Goal: Information Seeking & Learning: Learn about a topic

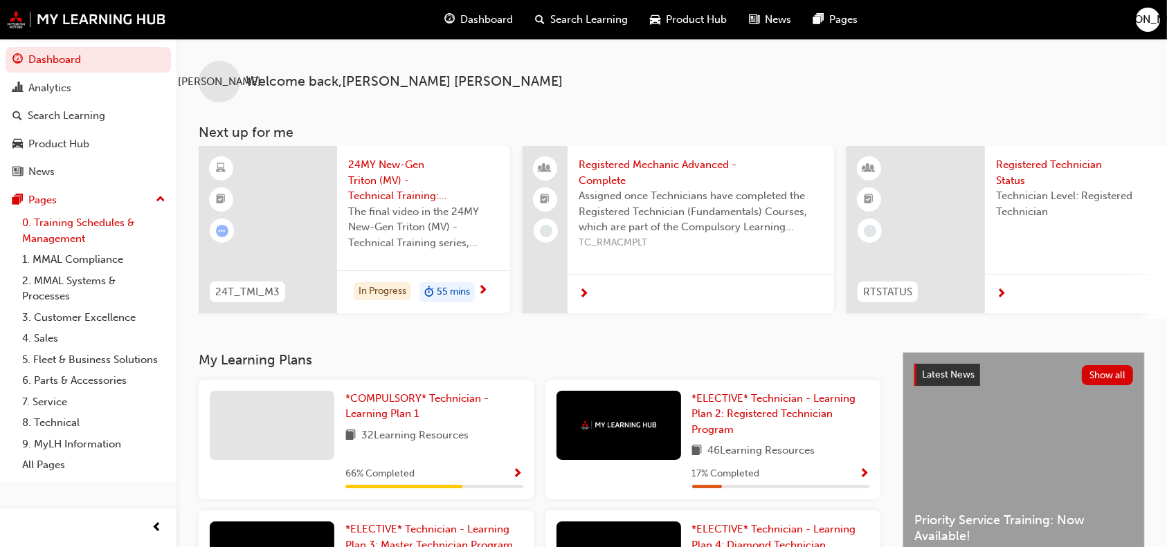
click at [92, 243] on link "0. Training Schedules & Management" at bounding box center [94, 230] width 154 height 37
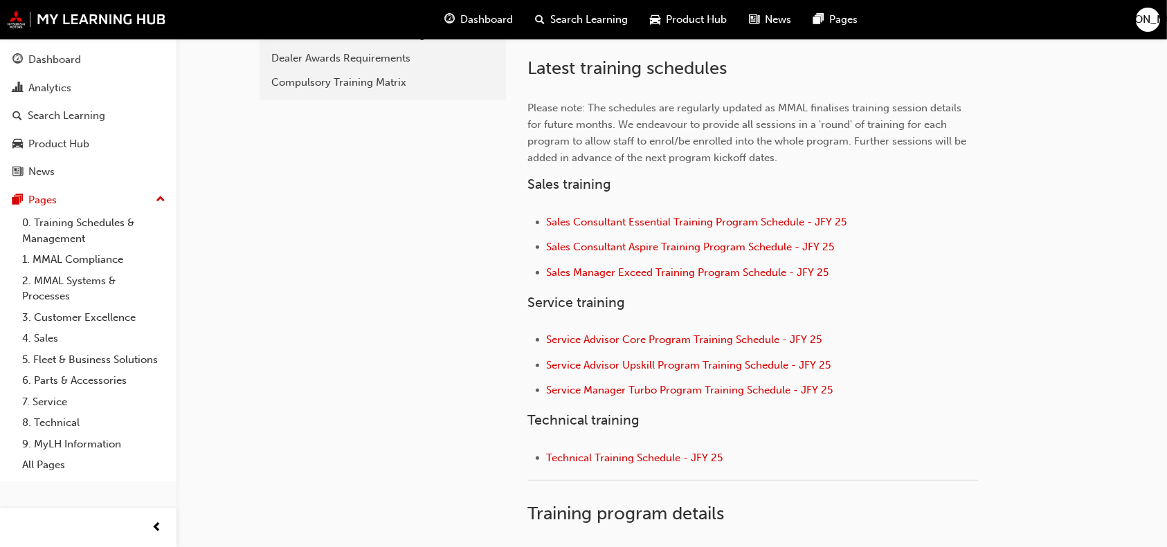
scroll to position [446, 0]
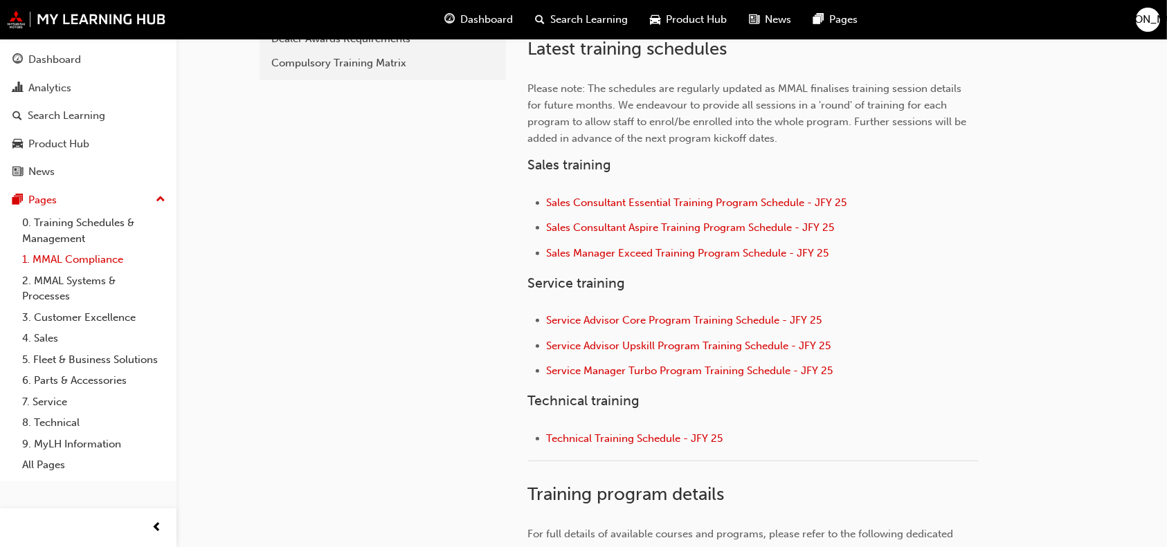
click at [89, 255] on link "1. MMAL Compliance" at bounding box center [94, 259] width 154 height 21
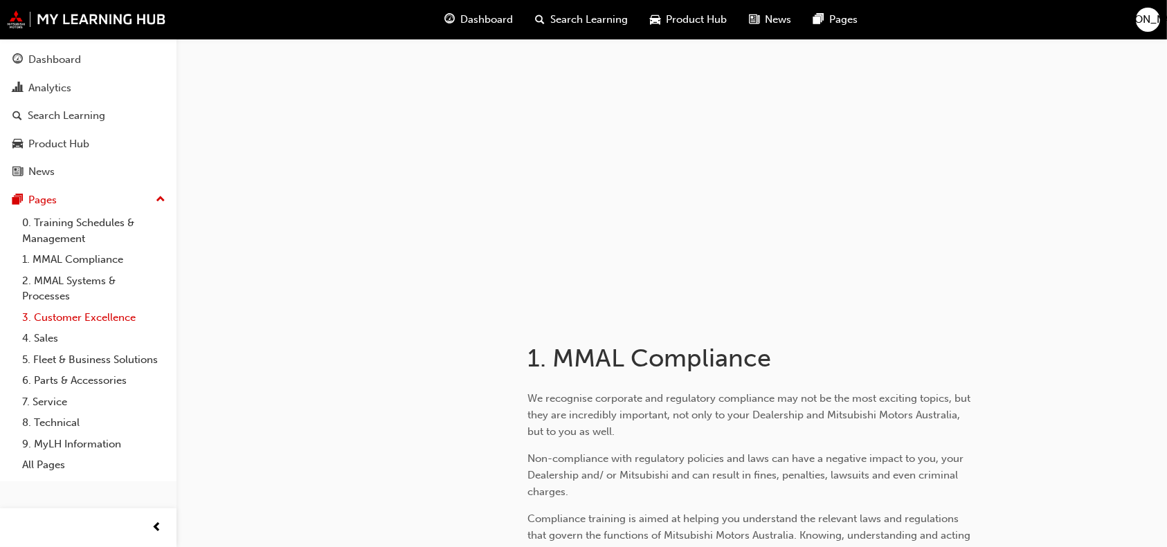
click at [100, 329] on link "4. Sales" at bounding box center [94, 338] width 154 height 21
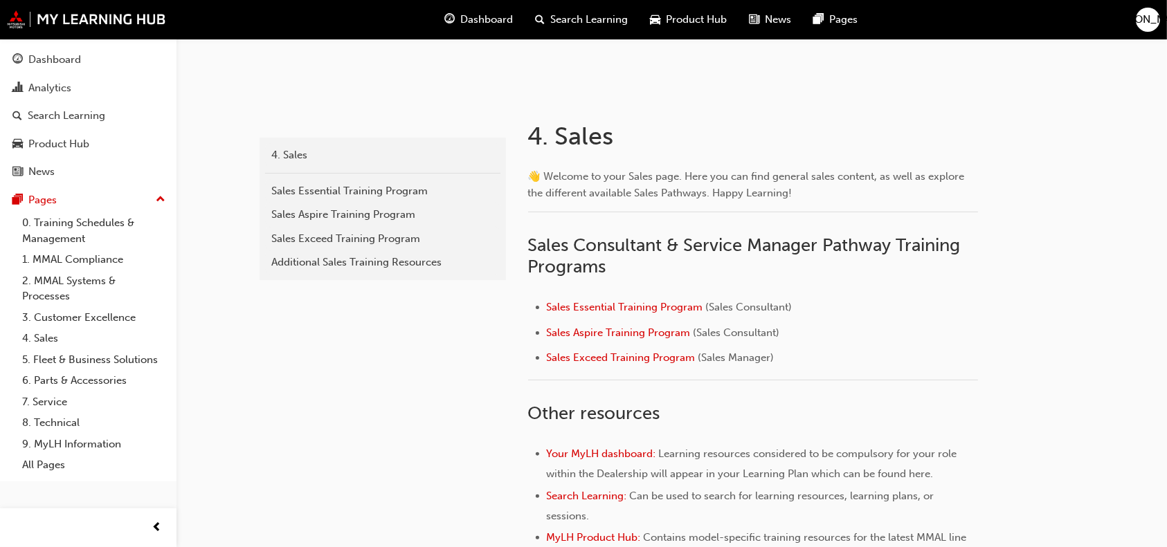
scroll to position [223, 0]
click at [90, 154] on link "Product Hub" at bounding box center [88, 144] width 165 height 26
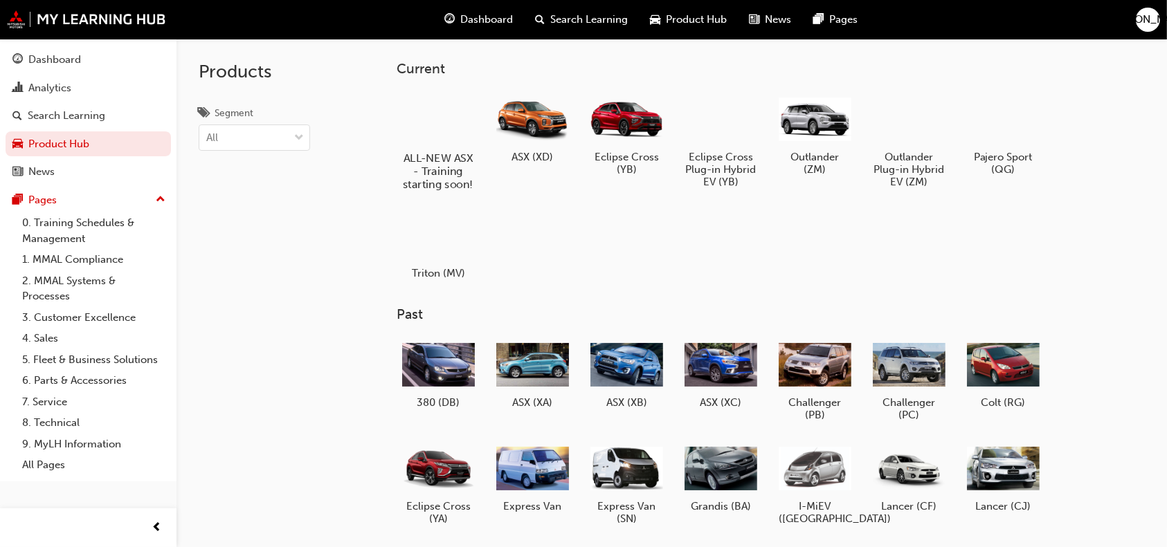
click at [435, 138] on div at bounding box center [438, 118] width 77 height 55
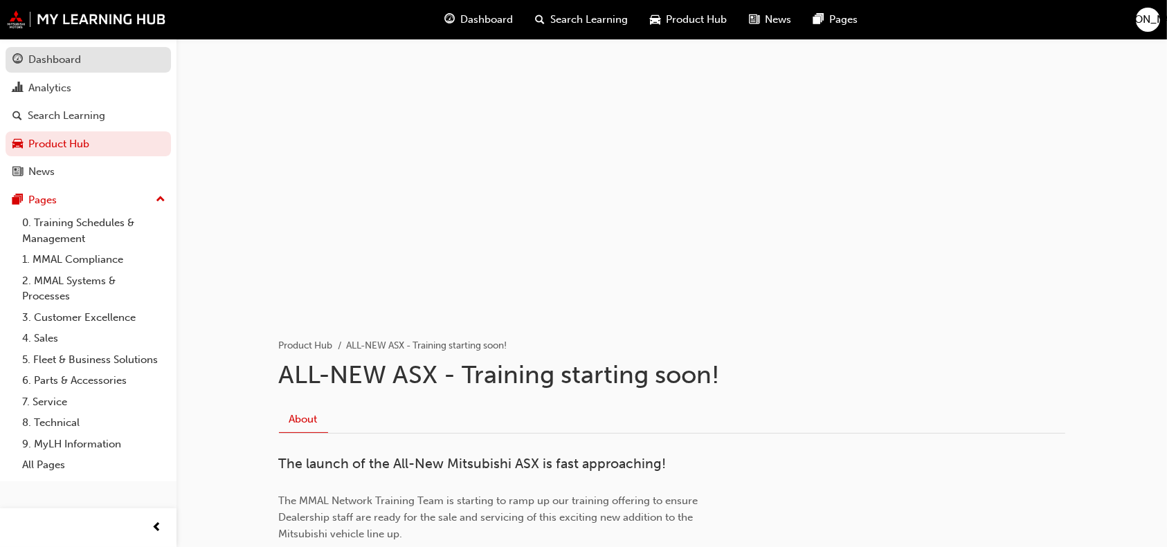
click at [84, 53] on div "Dashboard" at bounding box center [88, 59] width 152 height 17
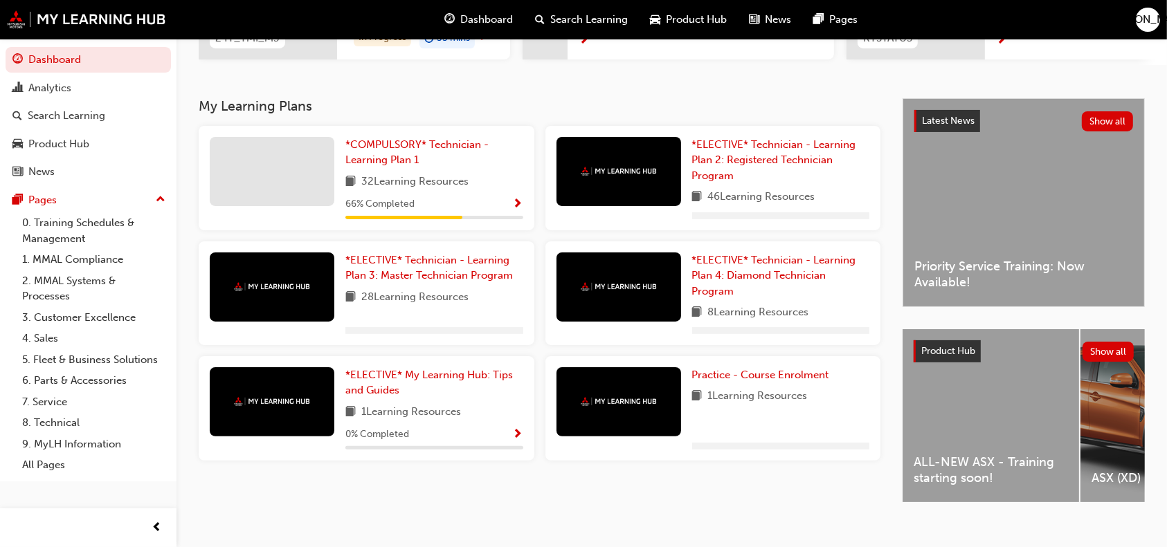
scroll to position [279, 0]
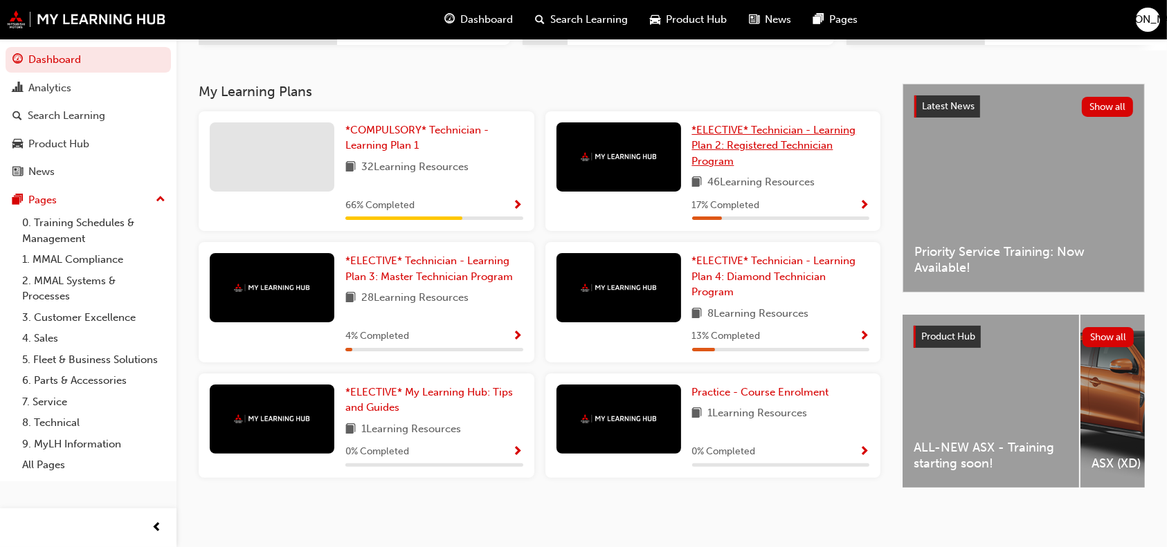
click at [714, 156] on span "*ELECTIVE* Technician - Learning Plan 2: Registered Technician Program" at bounding box center [774, 146] width 164 height 44
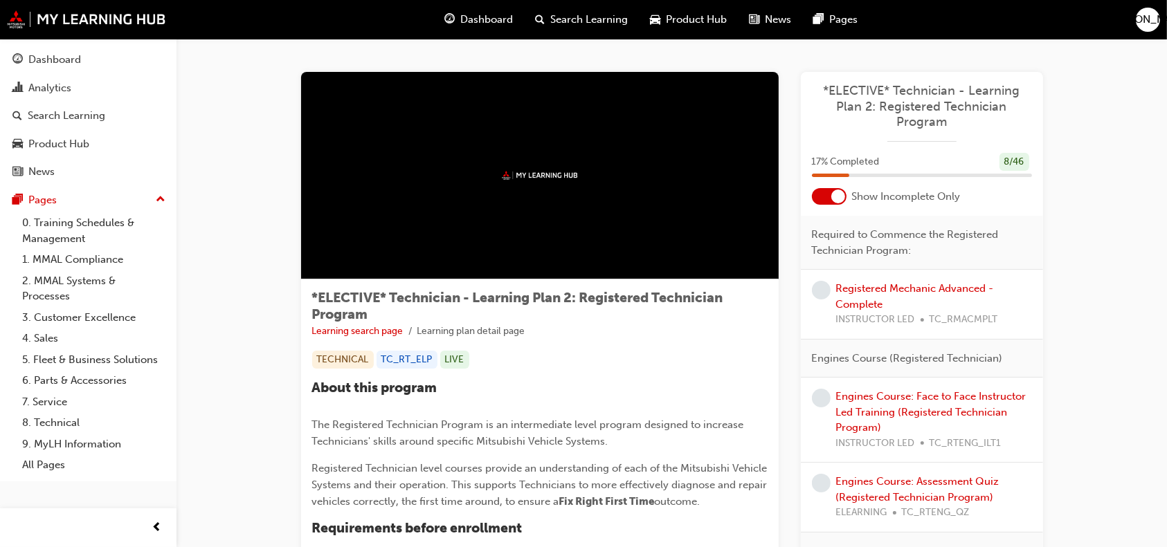
click at [830, 201] on div at bounding box center [829, 196] width 35 height 17
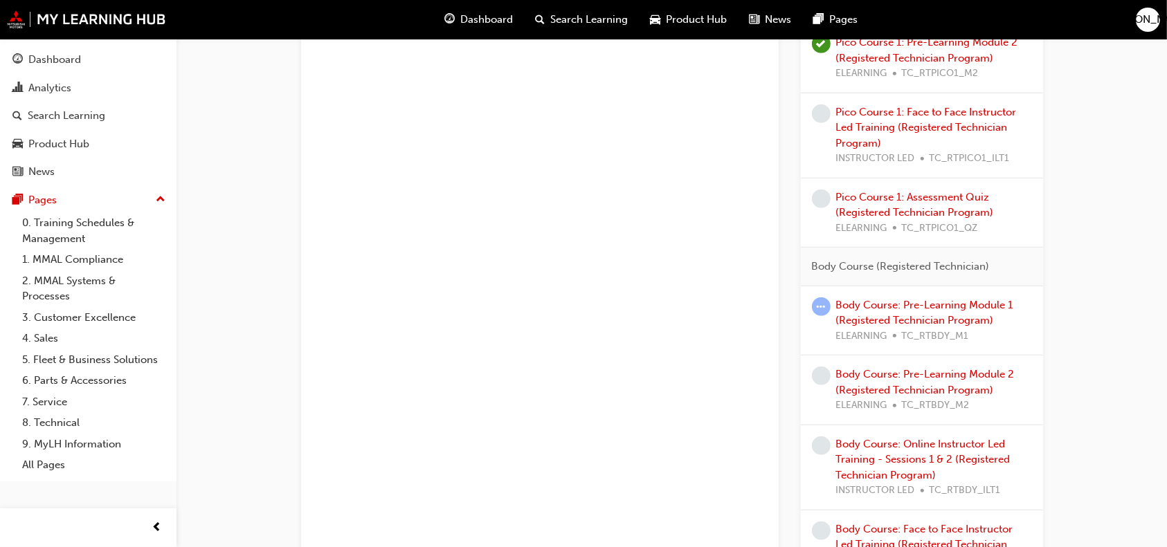
scroll to position [966, 0]
click at [897, 307] on div "Body Course: Pre-Learning Module 1 (Registered Technician Program) ELEARNING TC…" at bounding box center [934, 319] width 196 height 47
click at [887, 298] on link "Body Course: Pre-Learning Module 1 (Registered Technician Program)" at bounding box center [924, 312] width 177 height 28
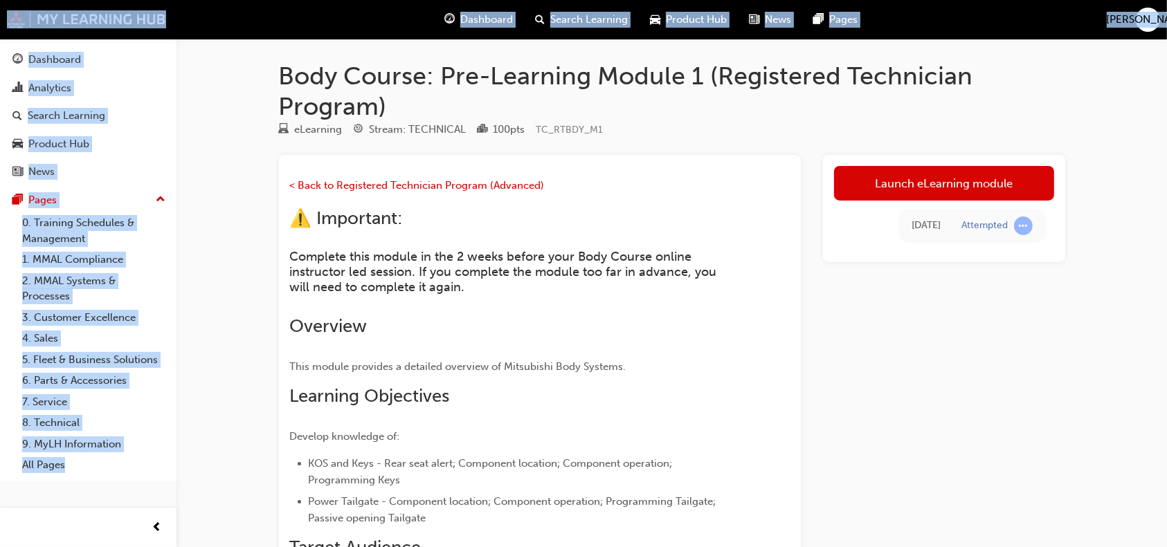
click at [887, 297] on div "Launch eLearning module [DATE] Attempted" at bounding box center [944, 470] width 242 height 630
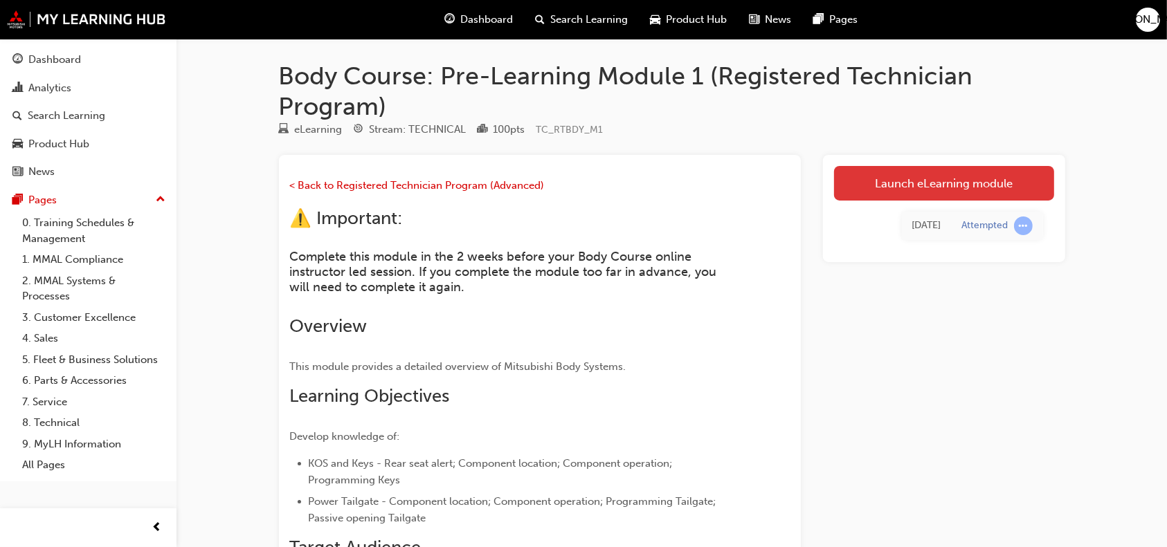
click at [880, 191] on link "Launch eLearning module" at bounding box center [944, 183] width 220 height 35
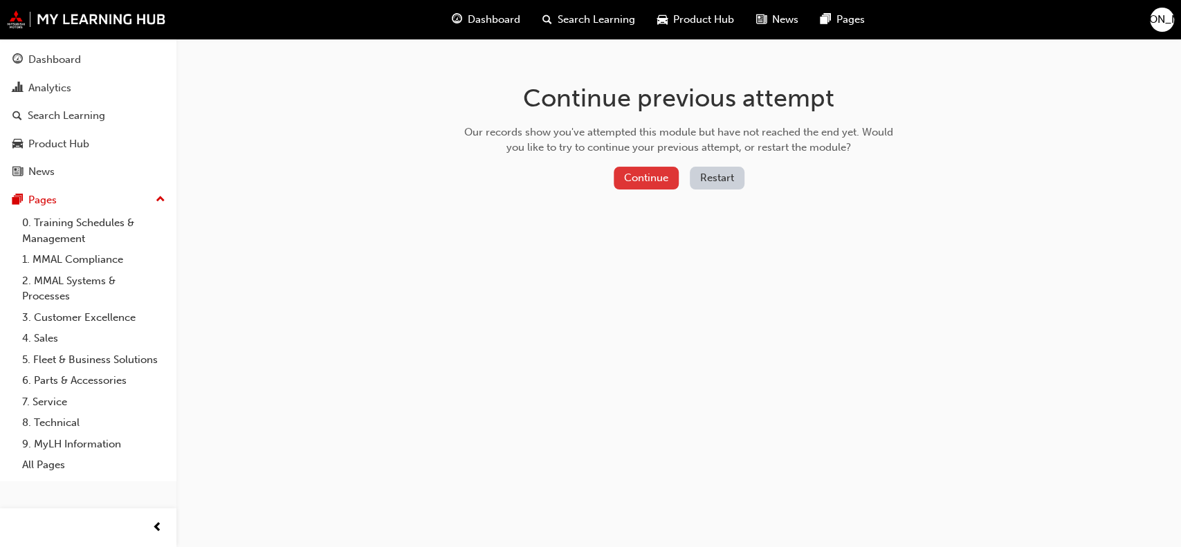
click at [637, 172] on button "Continue" at bounding box center [646, 178] width 65 height 23
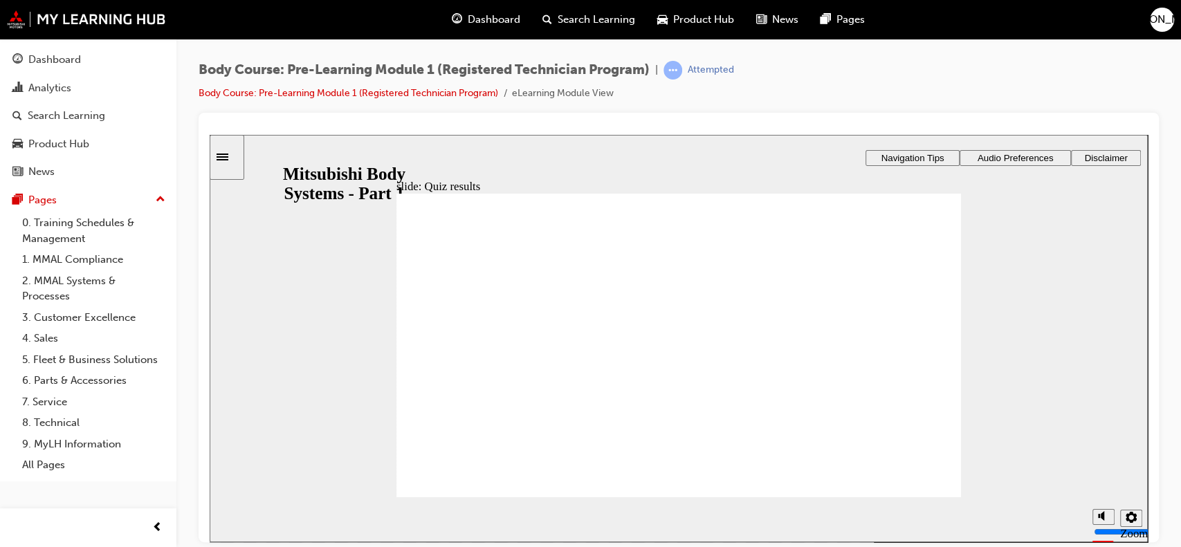
radio input "true"
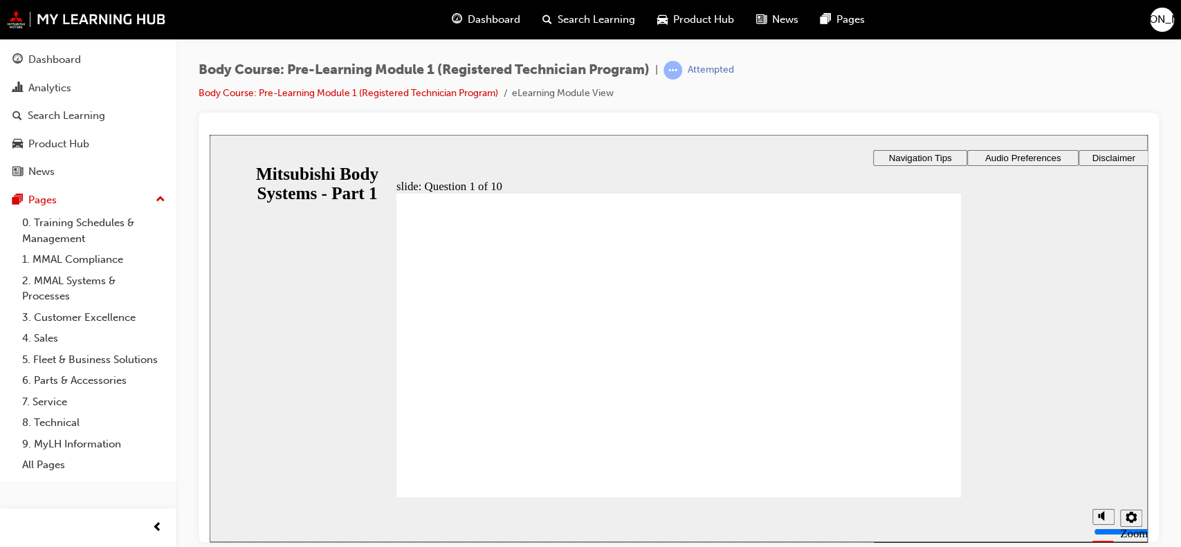
checkbox input "true"
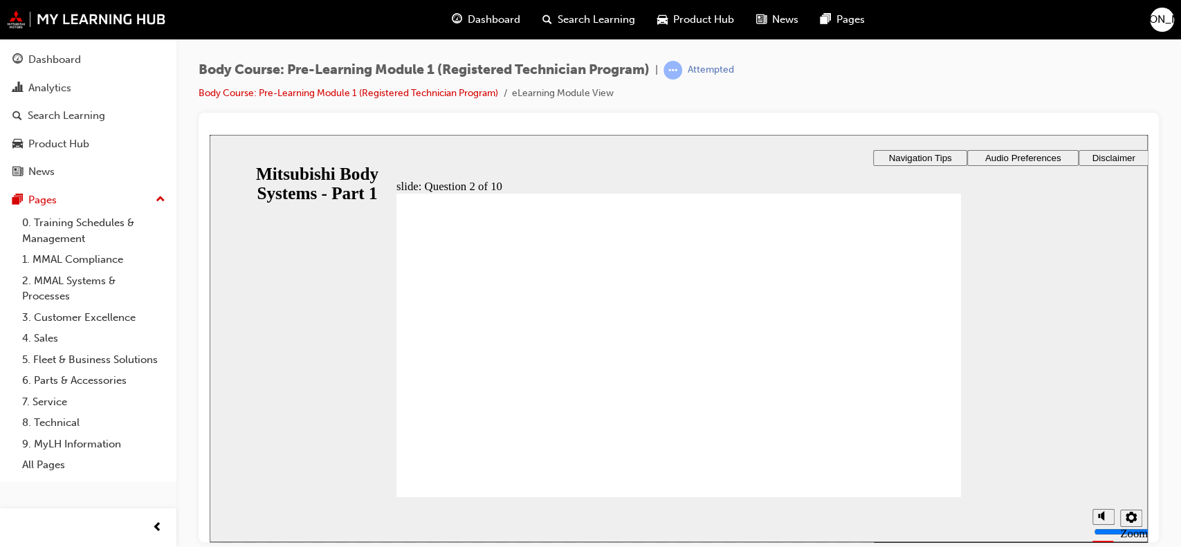
radio input "true"
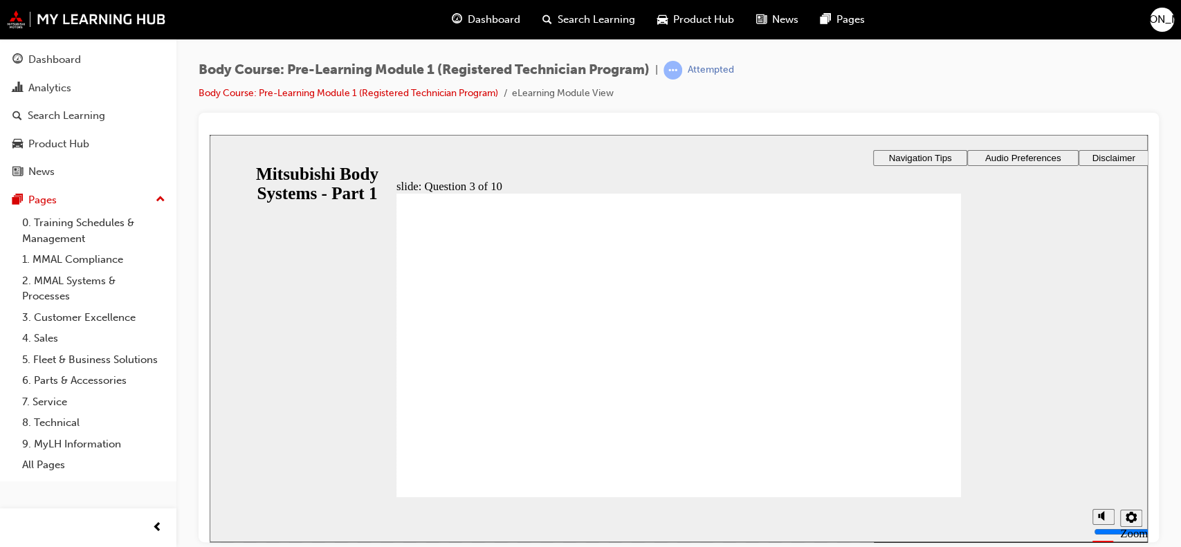
click at [1154, 18] on div "[PERSON_NAME]" at bounding box center [1162, 20] width 24 height 24
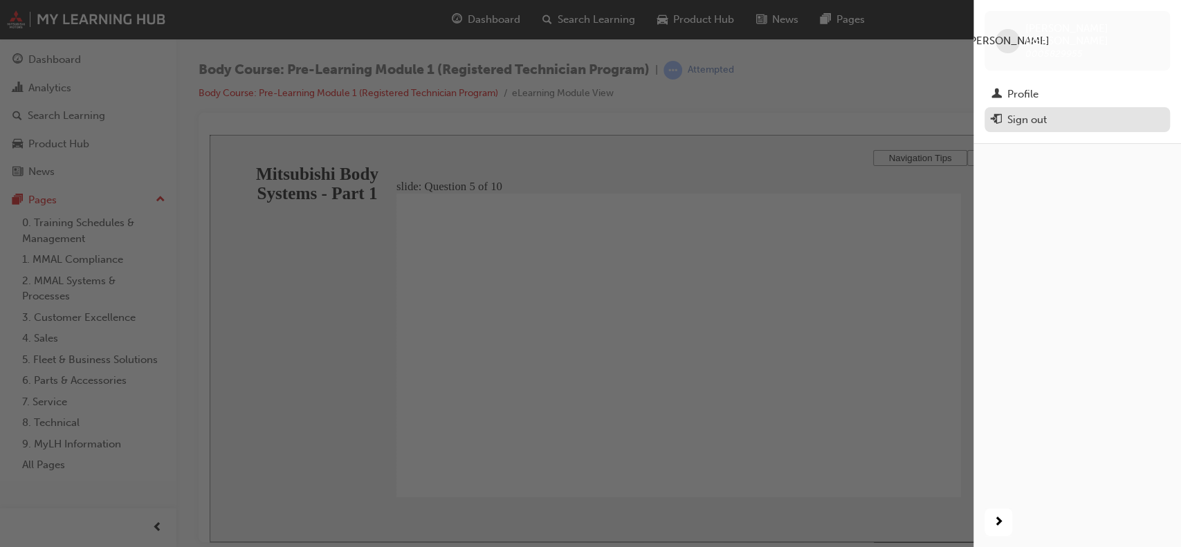
click at [1023, 112] on div "Sign out" at bounding box center [1027, 120] width 39 height 16
